Goal: Information Seeking & Learning: Learn about a topic

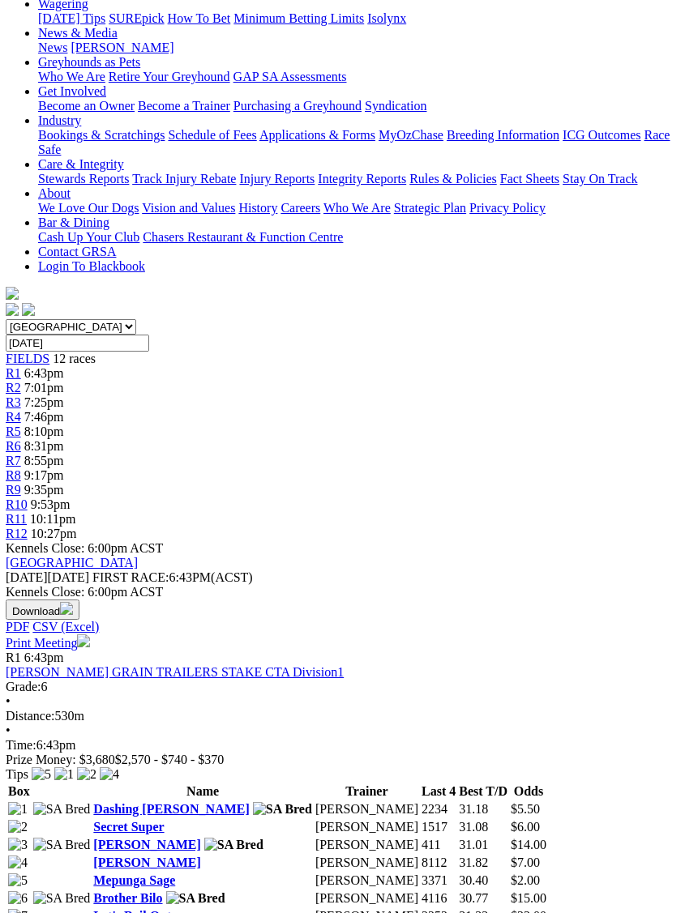
scroll to position [238, 15]
click at [94, 874] on link "Mepunga Sage" at bounding box center [135, 881] width 82 height 14
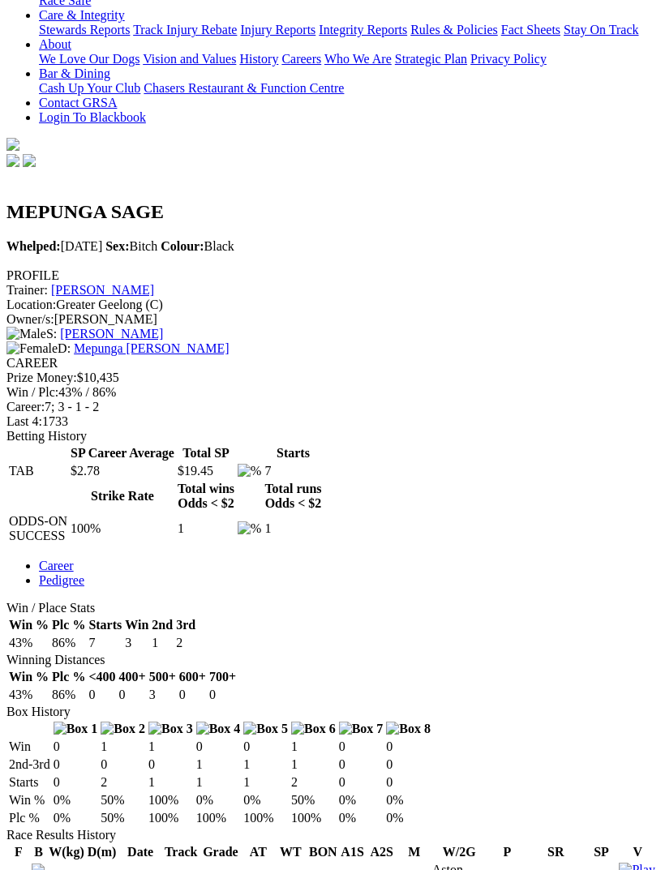
scroll to position [367, 0]
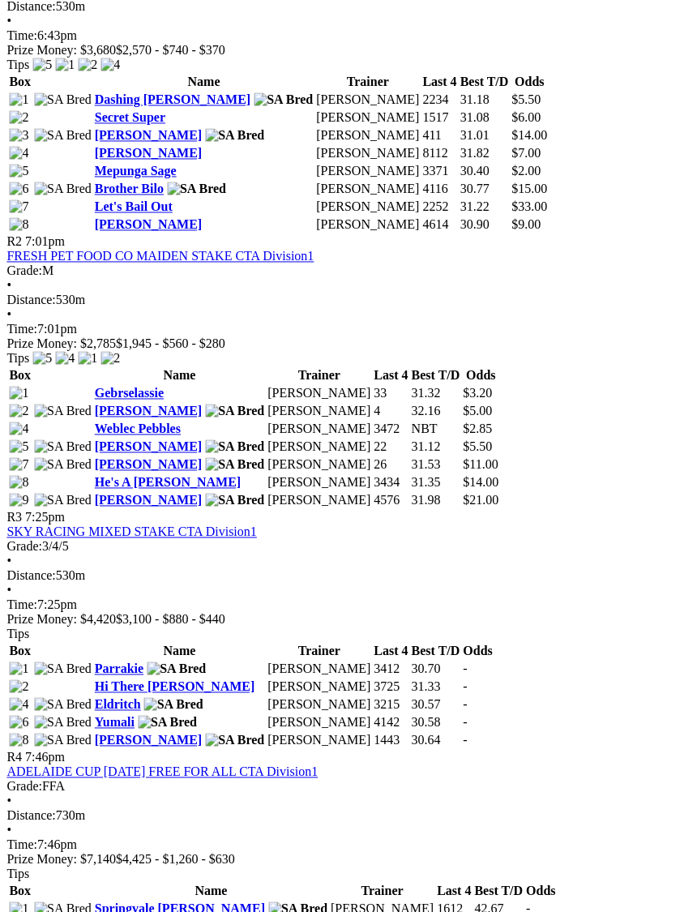
scroll to position [947, 15]
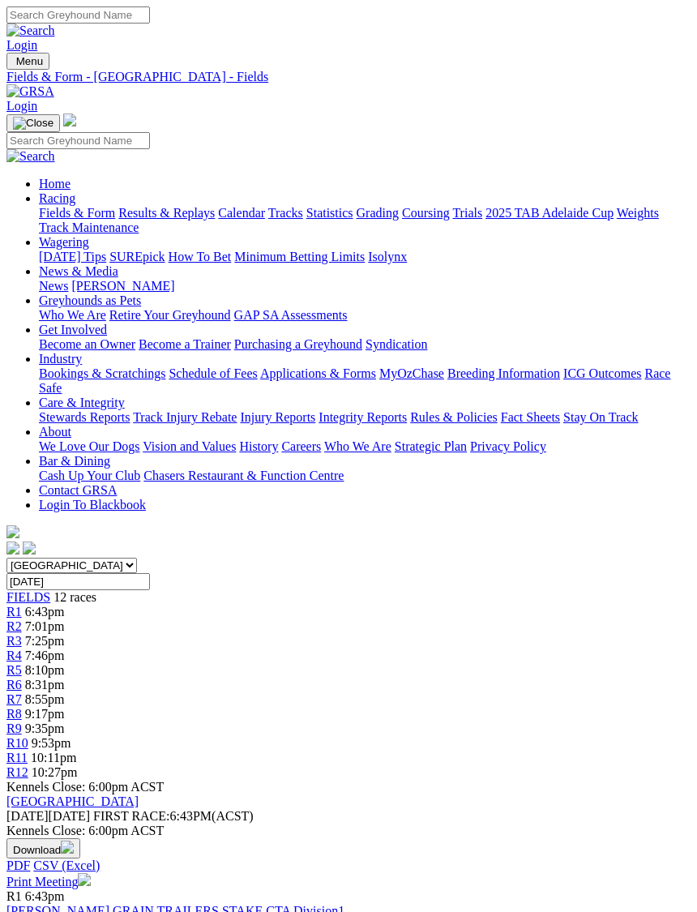
scroll to position [1003, 15]
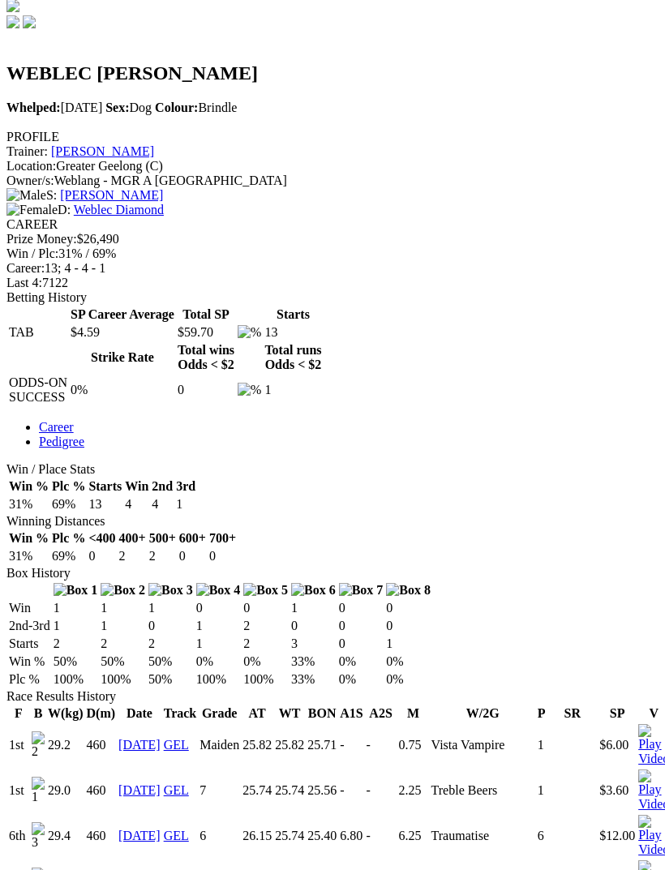
scroll to position [516, 0]
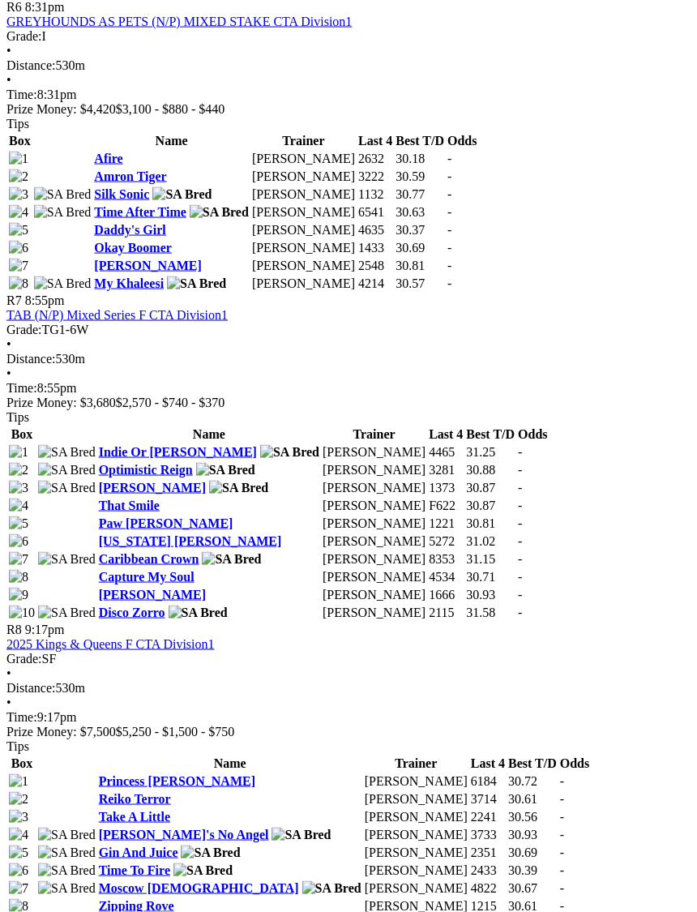
scroll to position [2259, 0]
